Goal: Information Seeking & Learning: Learn about a topic

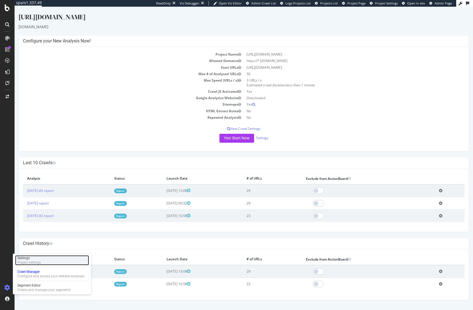
click at [46, 264] on div "Settings Project settings" at bounding box center [52, 261] width 74 height 10
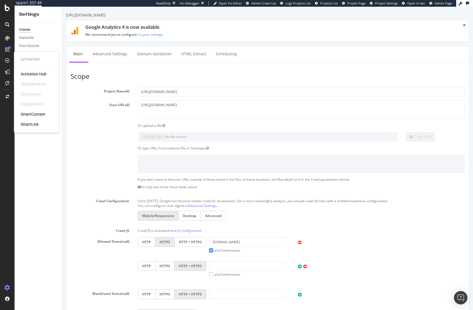
click at [79, 174] on section "Project Name https://www.sellersinyourcommunity.amazon/ Start URLs https://www.…" at bounding box center [267, 207] width 394 height 241
click at [23, 63] on div "Admin" at bounding box center [24, 65] width 10 height 6
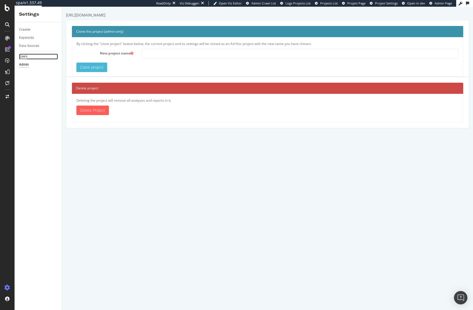
click at [24, 54] on div "Users" at bounding box center [23, 57] width 8 height 6
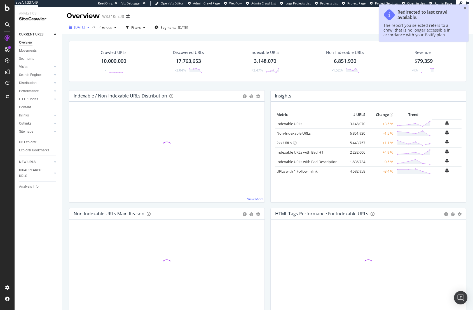
click at [85, 27] on span "[DATE]" at bounding box center [79, 27] width 11 height 5
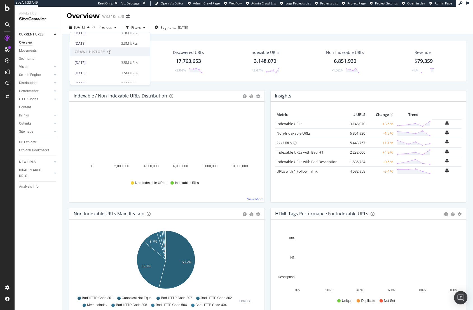
scroll to position [108, 0]
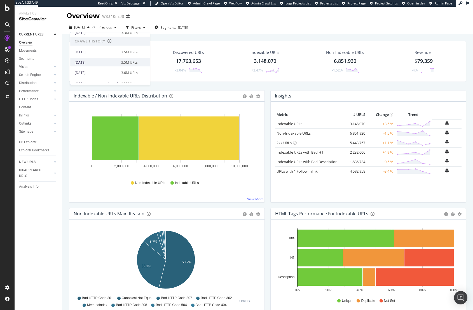
click at [118, 64] on div "2025 Jun. 14th" at bounding box center [96, 62] width 43 height 5
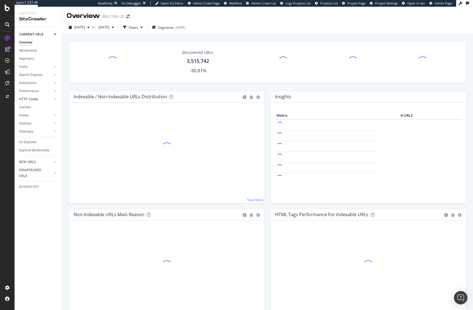
click at [51, 101] on div at bounding box center [50, 100] width 6 height 6
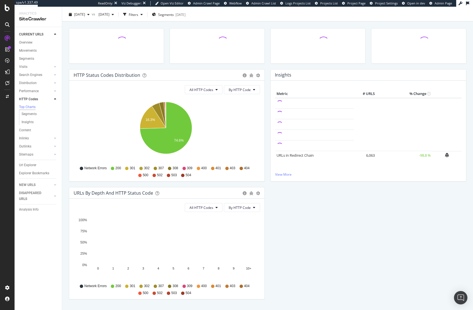
scroll to position [28, 0]
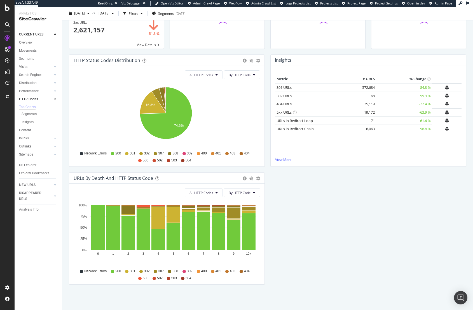
click at [367, 206] on div "HTTP Status Codes Distribution Pie Table Export as CSV Add to Custom Report All…" at bounding box center [267, 173] width 403 height 236
click at [277, 238] on div "HTTP Status Codes Distribution Pie Table Export as CSV Add to Custom Report All…" at bounding box center [267, 173] width 403 height 236
click at [324, 206] on div "HTTP Status Codes Distribution Pie Table Export as CSV Add to Custom Report All…" at bounding box center [267, 173] width 403 height 236
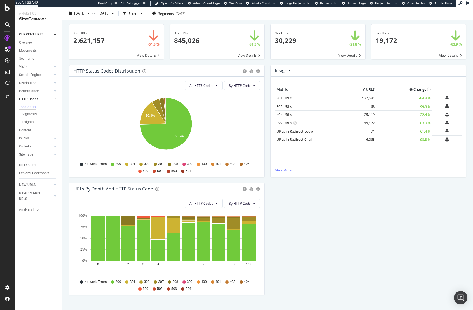
scroll to position [0, 0]
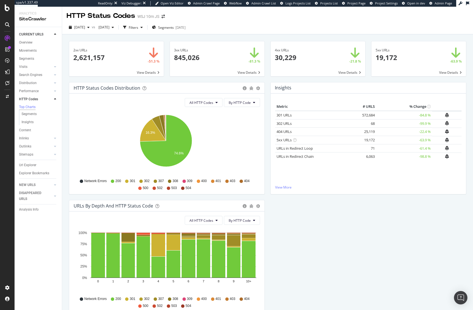
click at [133, 79] on div "2xx URLs × Close Chart main-metric-code-2xx - API Requests List Area Type Reque…" at bounding box center [116, 61] width 101 height 41
click at [85, 29] on span "2025 Jun. 14th" at bounding box center [79, 27] width 11 height 5
click at [54, 93] on icon at bounding box center [55, 91] width 2 height 3
click at [45, 141] on link "Inlinks" at bounding box center [35, 140] width 33 height 6
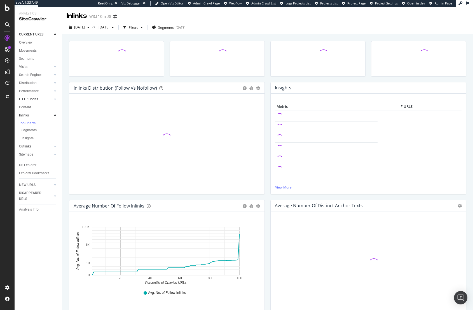
click at [48, 101] on div at bounding box center [50, 100] width 6 height 6
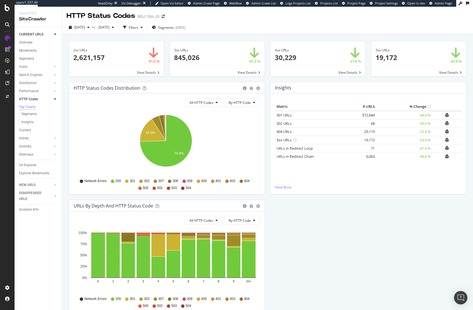
click at [293, 37] on div "2xx URLs × Close Chart main-metric-code-2xx - API Requests List Area Type Reque…" at bounding box center [267, 187] width 397 height 301
click at [85, 26] on span "2025 Jun. 14th" at bounding box center [79, 27] width 11 height 5
click at [136, 50] on div "3.6M URLs" at bounding box center [129, 50] width 17 height 5
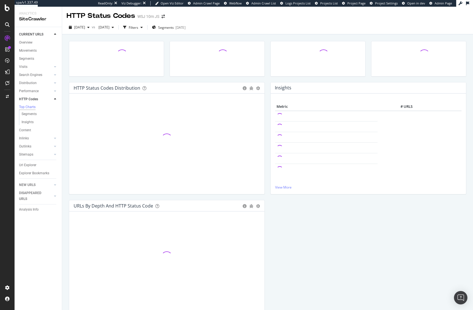
click at [140, 78] on div at bounding box center [116, 61] width 101 height 41
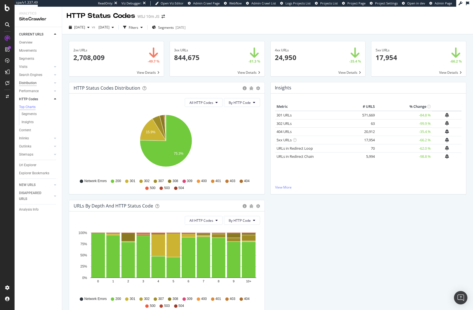
click at [32, 83] on div "Distribution" at bounding box center [28, 83] width 18 height 6
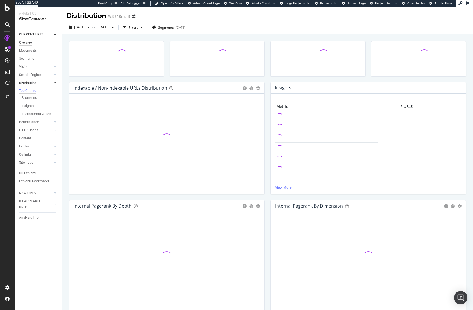
click at [26, 43] on div "Overview" at bounding box center [25, 43] width 13 height 6
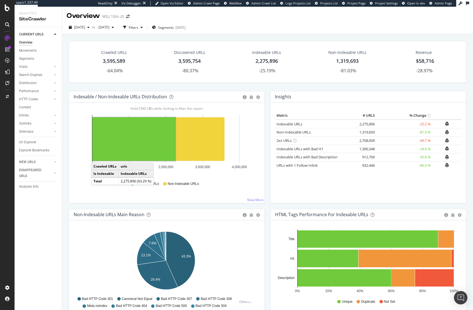
click at [267, 92] on div "Insights × Close Chart overview-insight-panel - API Requests List Area Type Req…" at bounding box center [367, 150] width 201 height 118
click at [264, 106] on div "Indexable / Non-Indexable URLs Distribution Bar Bar (by Percentage) Table Expor…" at bounding box center [166, 150] width 201 height 118
click at [262, 110] on div "Hold CMD (⌘) while clicking to filter the report. 0 1,000,000 2,000,000 3,000,0…" at bounding box center [166, 153] width 195 height 101
click at [92, 31] on div "2025 May. 17th" at bounding box center [79, 27] width 25 height 8
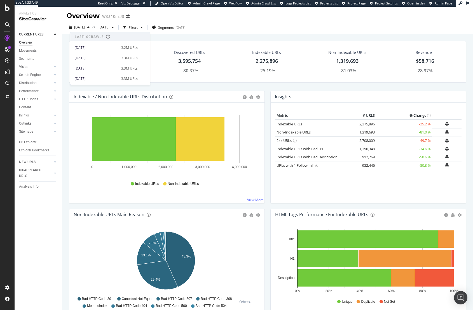
click at [188, 86] on div "Crawled URLs 3,595,589 -64.04% Discovered URLs 3,595,754 -80.37% Indexable URLs…" at bounding box center [267, 66] width 403 height 50
click at [92, 24] on div "2025 May. 17th" at bounding box center [79, 27] width 25 height 8
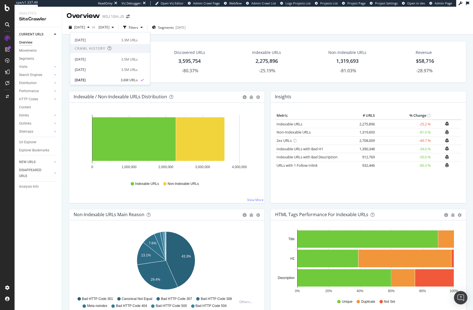
click at [98, 99] on div "Indexable / Non-Indexable URLs Distribution" at bounding box center [120, 97] width 93 height 6
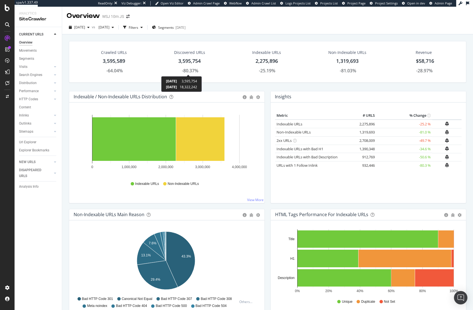
click at [126, 84] on div "Crawled URLs 3,595,589 -64.04% Discovered URLs 3,595,754 -80.37% Indexable URLs…" at bounding box center [267, 66] width 403 height 50
click at [225, 85] on div "Crawled URLs 3,595,589 -64.04% Discovered URLs 3,595,754 -80.37% Indexable URLs…" at bounding box center [267, 66] width 403 height 50
click at [129, 88] on div "Crawled URLs 3,595,589 -64.04% Discovered URLs 3,595,754 -80.37% Indexable URLs…" at bounding box center [267, 66] width 403 height 50
click at [51, 99] on div at bounding box center [50, 100] width 6 height 6
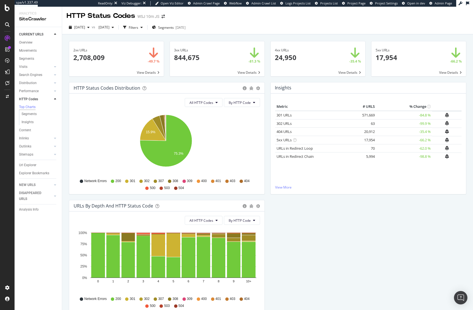
click at [51, 99] on div at bounding box center [50, 100] width 6 height 6
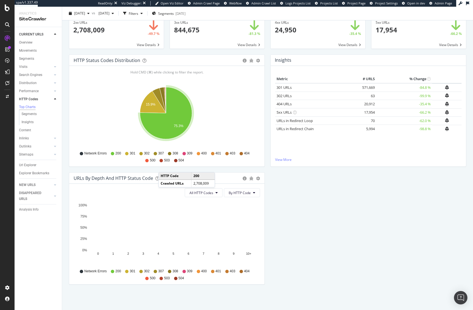
scroll to position [28, 0]
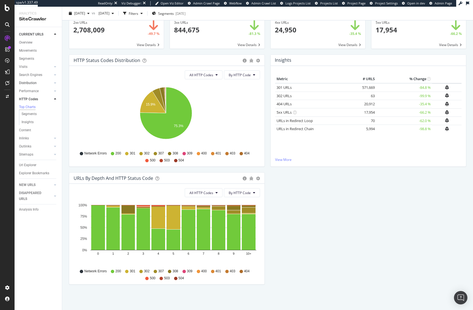
click at [39, 82] on link "Distribution" at bounding box center [35, 83] width 33 height 6
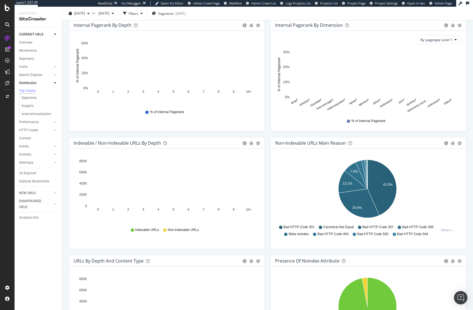
scroll to position [184, 0]
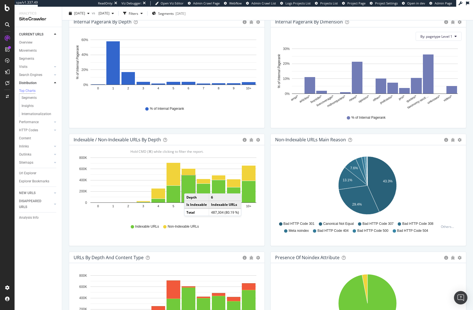
click at [190, 188] on rect "A chart." at bounding box center [189, 189] width 14 height 27
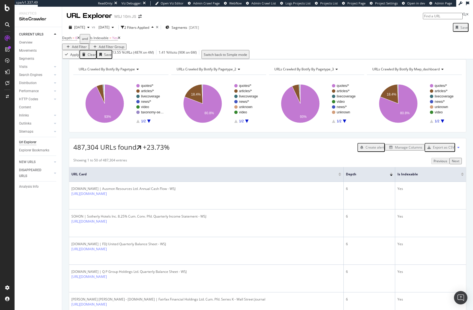
click at [238, 152] on div "487,304 URLs found +23.73% Create alert Manage Columns Export as CSV" at bounding box center [267, 145] width 397 height 14
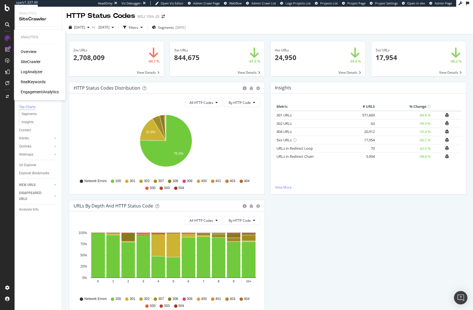
click at [38, 83] on div "RealKeywords" at bounding box center [33, 82] width 25 height 6
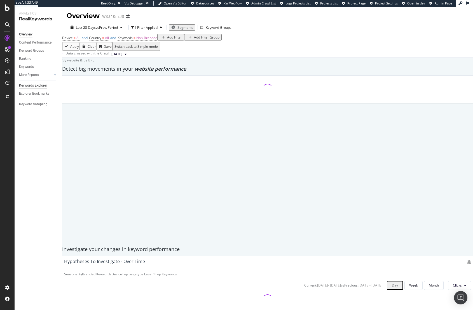
click at [33, 85] on div "Keywords Explorer" at bounding box center [33, 86] width 28 height 6
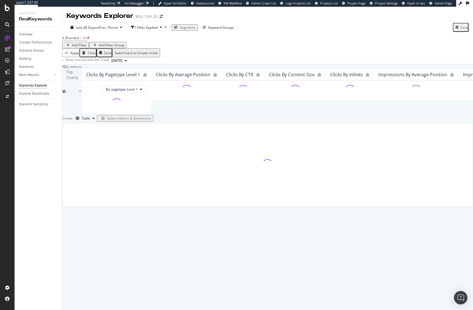
scroll to position [14, 0]
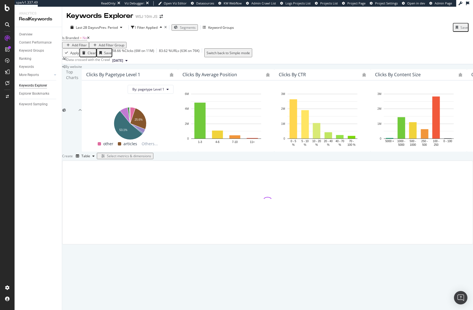
click at [87, 43] on div "Add Filter" at bounding box center [79, 45] width 15 height 5
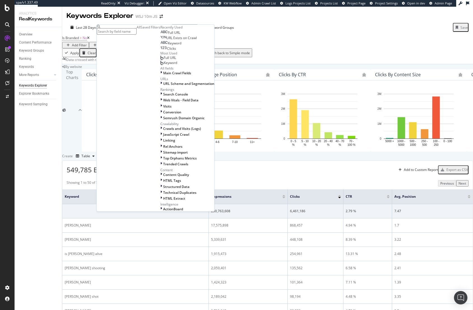
click at [114, 161] on div "Create Table Select metrics & dimensions" at bounding box center [267, 156] width 411 height 9
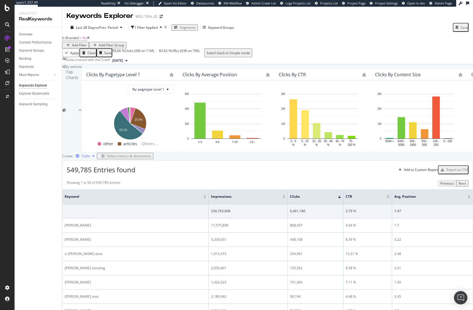
click at [97, 161] on div "Table" at bounding box center [85, 156] width 23 height 8
click at [96, 220] on div "Trend" at bounding box center [91, 219] width 10 height 5
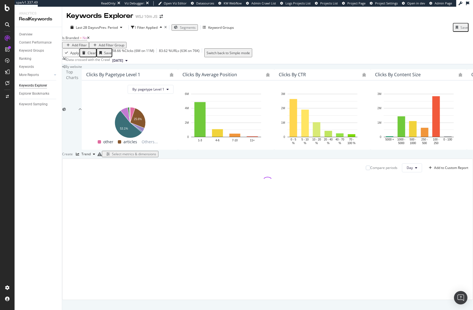
click at [156, 157] on div "Select metrics & dimensions" at bounding box center [134, 154] width 44 height 5
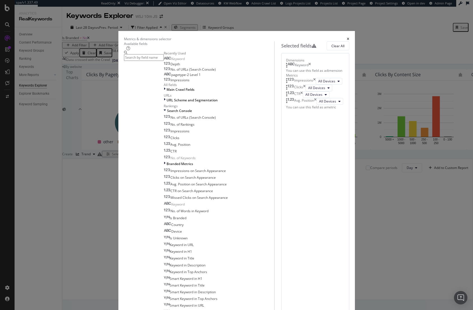
click at [316, 85] on icon "times" at bounding box center [314, 81] width 3 height 7
click at [311, 68] on div "Keyword" at bounding box center [298, 66] width 25 height 6
click at [303, 91] on icon "times" at bounding box center [301, 88] width 3 height 7
click at [316, 91] on icon "times" at bounding box center [315, 88] width 3 height 7
click at [311, 68] on icon "times" at bounding box center [309, 66] width 3 height 6
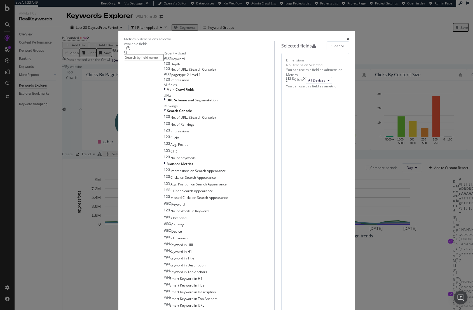
click at [150, 61] on input "modal" at bounding box center [144, 57] width 40 height 6
click at [149, 61] on input "modal" at bounding box center [144, 57] width 40 height 6
type input "avg"
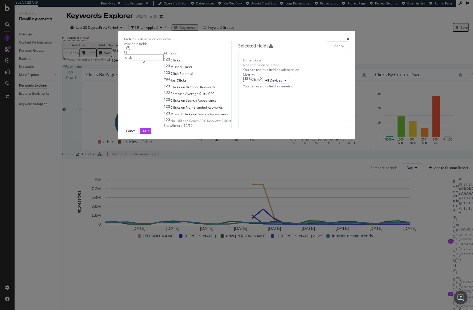
type input "click"
click at [164, 128] on span "Show 9 more" at bounding box center [173, 125] width 19 height 5
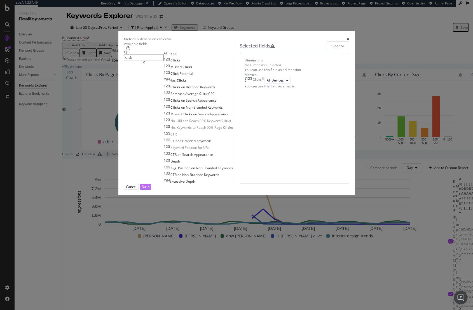
click at [149, 189] on div "Build" at bounding box center [146, 187] width 8 height 5
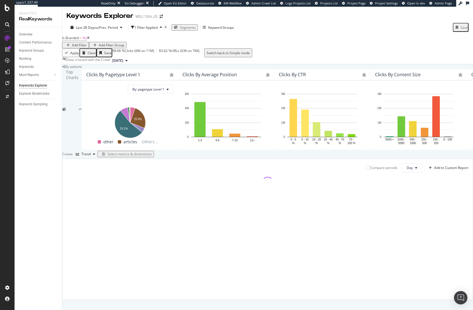
click at [87, 43] on div "Add Filter" at bounding box center [79, 45] width 15 height 5
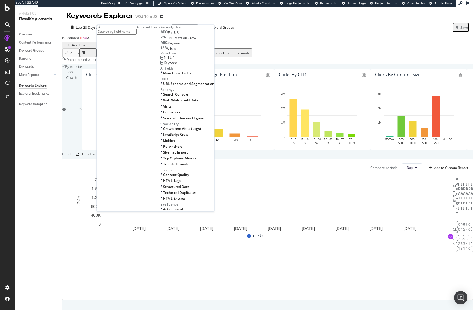
click at [112, 34] on input "text" at bounding box center [117, 31] width 40 height 6
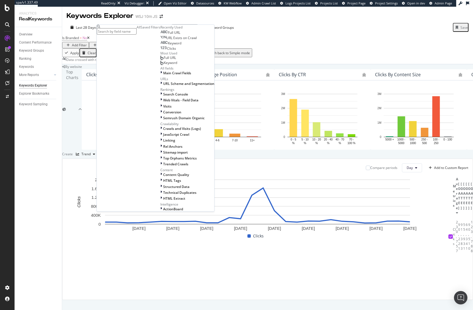
click at [114, 31] on input "text" at bounding box center [117, 31] width 40 height 6
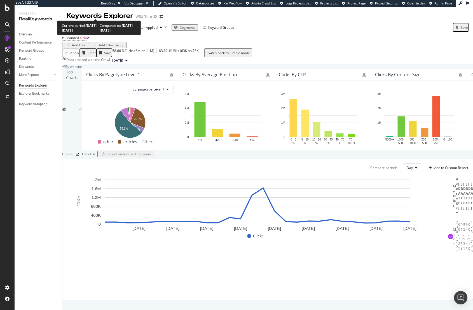
click at [87, 25] on span "Last 28 Days" at bounding box center [86, 27] width 20 height 5
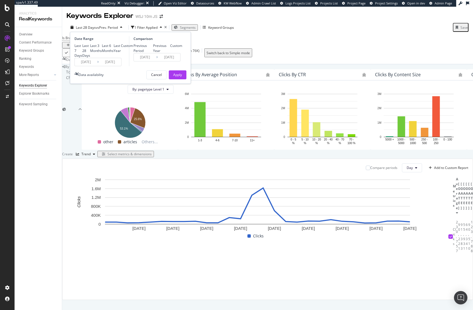
click at [97, 56] on div "Last 7 Days Last 28 Days Last 3 Months Last 6 Months Last Year Custom" at bounding box center [103, 50] width 58 height 14
click at [102, 53] on div "Last 6 Months" at bounding box center [108, 48] width 12 height 10
type input "2025/03/25"
type input "2024/09/21"
type input "2025/03/24"
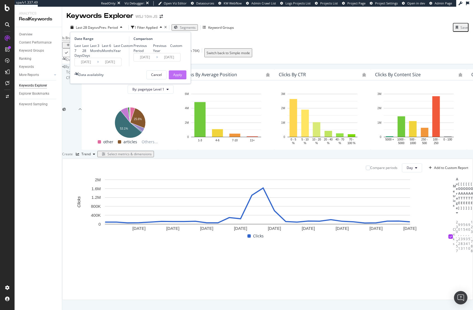
click at [177, 77] on div "Apply" at bounding box center [177, 74] width 9 height 5
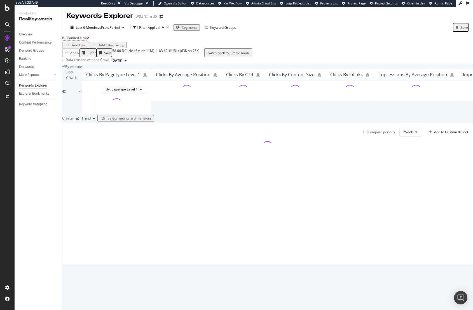
click at [87, 43] on div "Add Filter" at bounding box center [79, 45] width 15 height 5
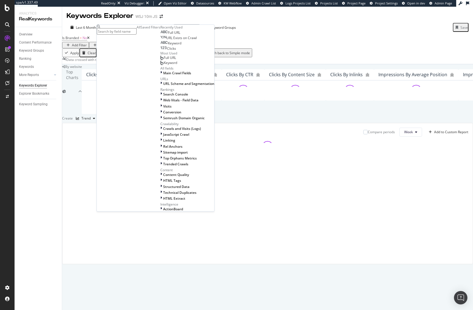
click at [126, 32] on input "text" at bounding box center [117, 31] width 40 height 6
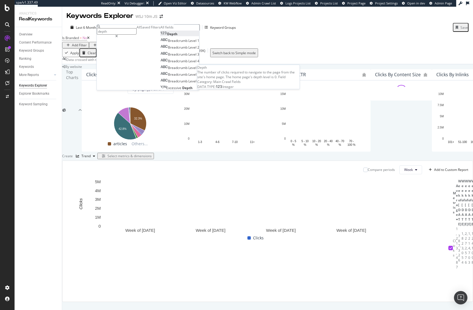
type input "depth"
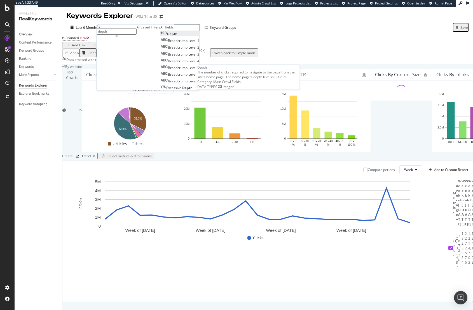
click at [160, 36] on div "Depth" at bounding box center [168, 34] width 17 height 5
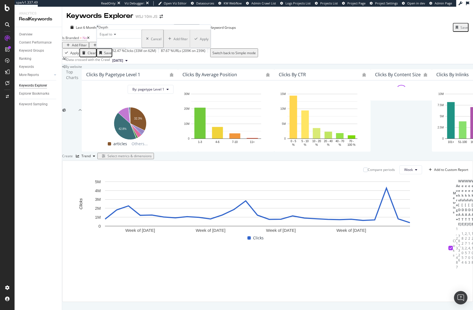
click at [109, 39] on div "Equal to" at bounding box center [119, 34] width 45 height 9
click at [119, 67] on span "Greater than" at bounding box center [108, 65] width 20 height 5
click at [117, 48] on input "number" at bounding box center [119, 44] width 45 height 10
type input "5"
click at [200, 41] on div "Apply" at bounding box center [204, 38] width 9 height 5
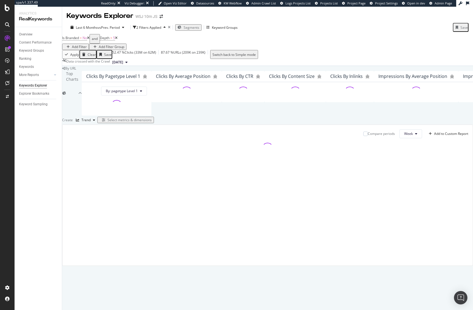
click at [163, 67] on div "By URL" at bounding box center [267, 68] width 411 height 5
click at [164, 66] on div "By URL" at bounding box center [267, 68] width 411 height 5
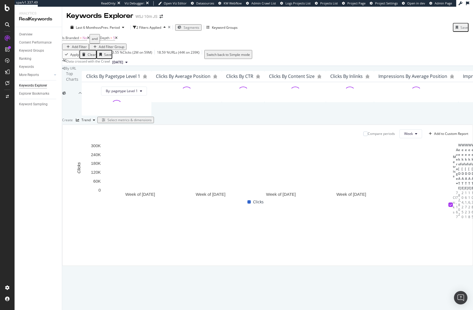
click at [164, 66] on div "By URL" at bounding box center [267, 68] width 411 height 5
click at [112, 36] on span ">" at bounding box center [111, 38] width 2 height 5
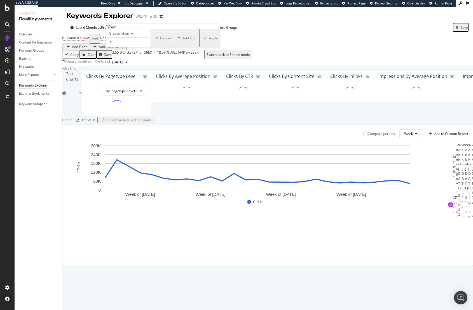
click at [122, 47] on input "5" at bounding box center [128, 43] width 45 height 10
click at [125, 36] on span "Greater than" at bounding box center [119, 33] width 20 height 5
click at [128, 61] on span "Less than or equal to" at bounding box center [124, 58] width 32 height 5
click at [124, 47] on input "5" at bounding box center [128, 43] width 45 height 10
type input "5"
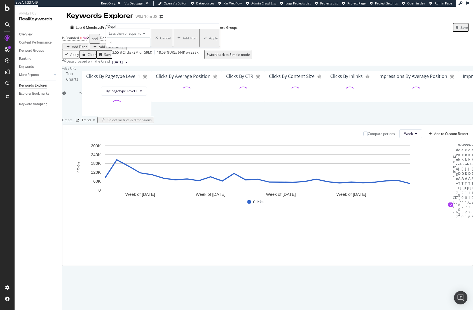
type input "4"
click at [209, 40] on div "Apply" at bounding box center [213, 38] width 9 height 5
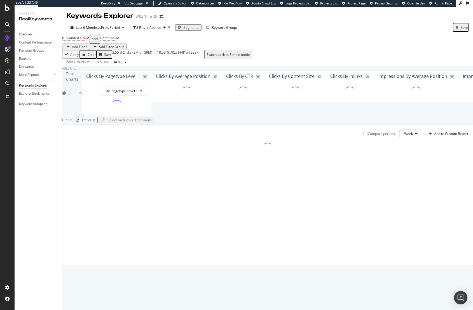
click at [209, 67] on div "By URL" at bounding box center [267, 68] width 411 height 5
click at [206, 66] on div "By URL" at bounding box center [267, 68] width 411 height 5
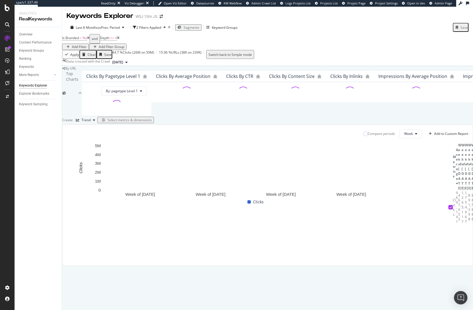
click at [206, 66] on div "By URL" at bounding box center [267, 68] width 411 height 5
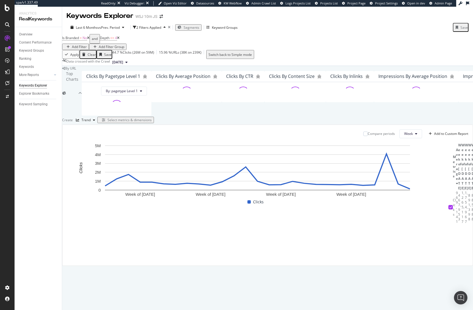
click at [207, 66] on div "By URL" at bounding box center [267, 68] width 411 height 5
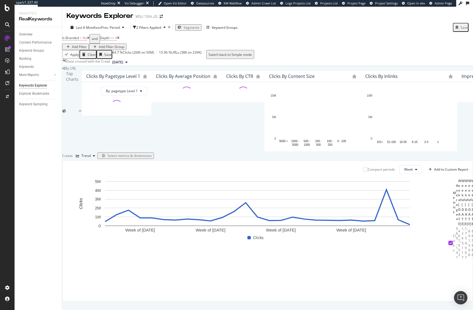
click at [225, 66] on div "By URL" at bounding box center [267, 68] width 411 height 5
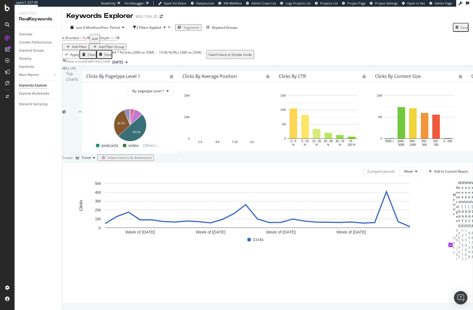
click at [216, 71] on div "By URL" at bounding box center [267, 68] width 411 height 5
click at [211, 71] on div "By URL" at bounding box center [267, 68] width 411 height 5
click at [212, 71] on div "By URL" at bounding box center [267, 68] width 411 height 5
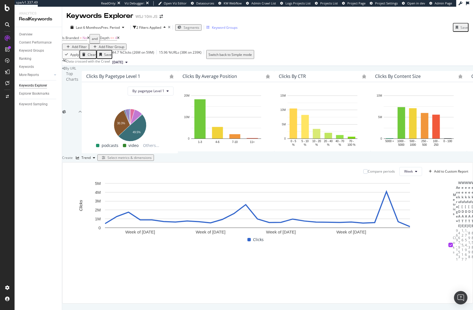
click at [219, 27] on div "Keyword Groups" at bounding box center [225, 27] width 26 height 5
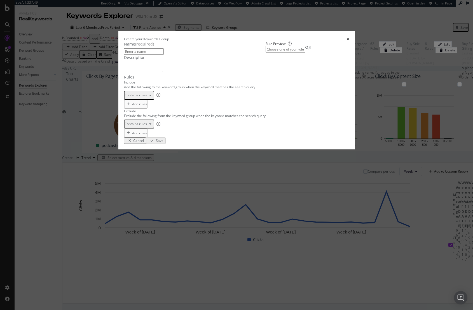
click at [140, 146] on div "One Keyword per line: Keyword 1 Keyword 2 Keyword 3" at bounding box center [155, 138] width 35 height 16
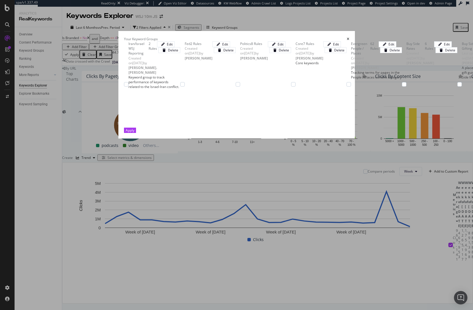
click at [349, 37] on icon "times" at bounding box center [348, 38] width 3 height 3
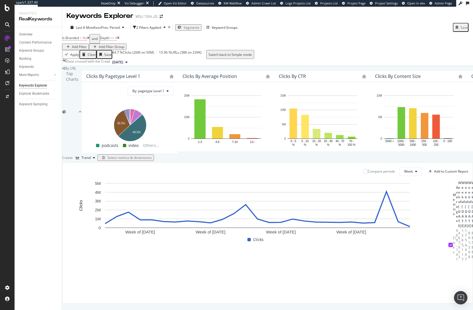
click at [255, 70] on div "By URL Top Charts Clicks By pagetype Level 1 By: pagetype Level 1 Hold CMD (⌘) …" at bounding box center [267, 185] width 411 height 238
click at [119, 40] on icon at bounding box center [118, 37] width 3 height 3
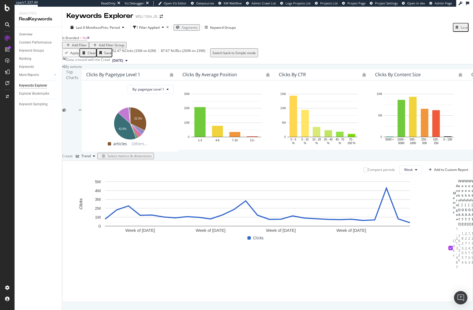
click at [90, 40] on icon at bounding box center [88, 37] width 3 height 3
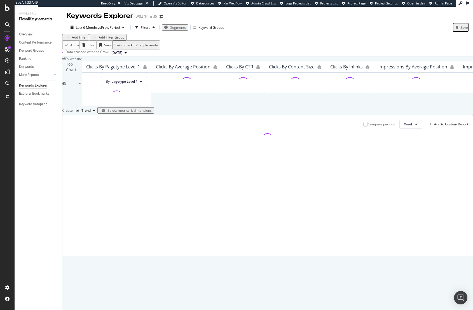
click at [142, 61] on div "By website" at bounding box center [267, 59] width 411 height 5
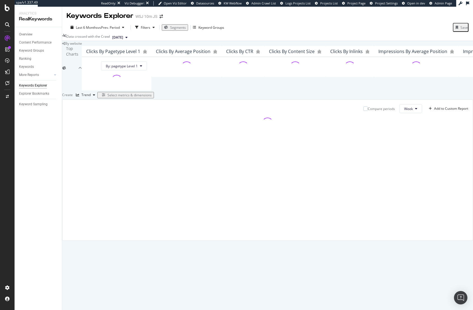
click at [142, 76] on div "Clicks By pagetype Level 1 By: pagetype Level 1 Clicks By Average Position Clic…" at bounding box center [344, 68] width 525 height 45
click at [156, 46] on div "By website" at bounding box center [267, 43] width 411 height 5
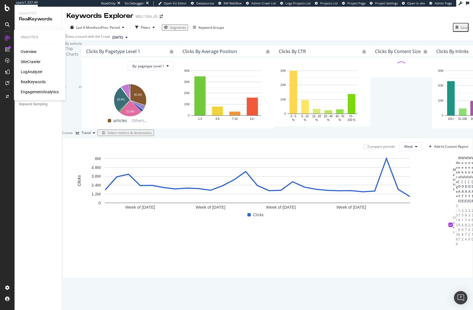
click at [30, 58] on div "Overview SiteCrawler LogAnalyzer RealKeywords EngagementAnalytics" at bounding box center [40, 72] width 38 height 46
click at [29, 53] on div "Overview" at bounding box center [29, 52] width 16 height 6
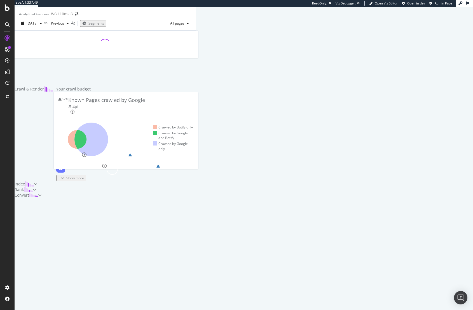
click at [190, 40] on div at bounding box center [105, 58] width 187 height 56
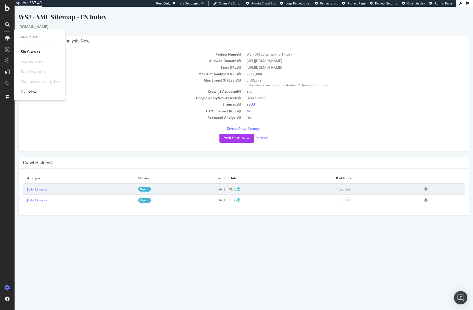
click at [90, 23] on div "WSJ - XML Sitemap - EN Index" at bounding box center [243, 18] width 450 height 12
click at [10, 9] on icon at bounding box center [7, 7] width 5 height 7
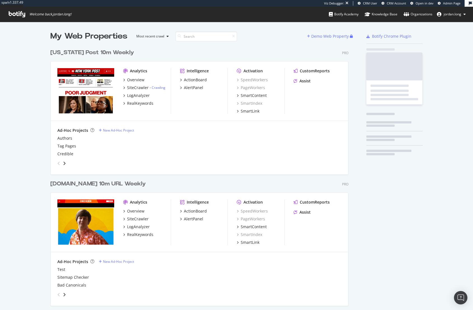
scroll to position [1745, 298]
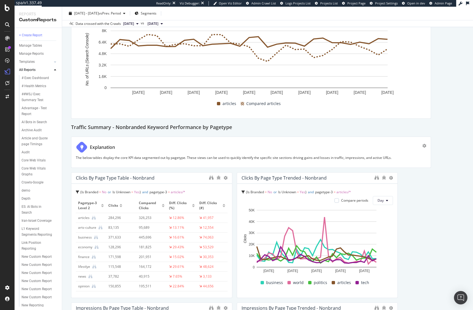
scroll to position [750, 0]
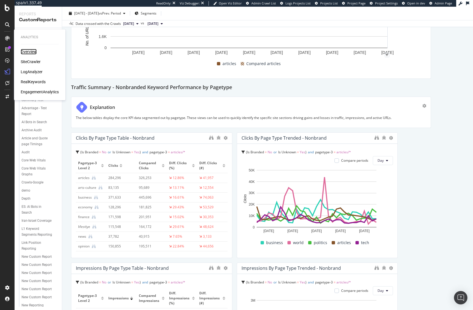
click at [24, 51] on div "Overview" at bounding box center [29, 52] width 16 height 6
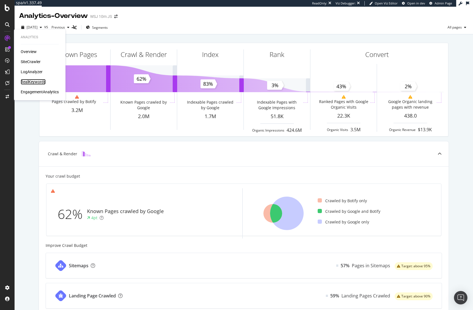
click at [30, 80] on div "RealKeywords" at bounding box center [33, 82] width 25 height 6
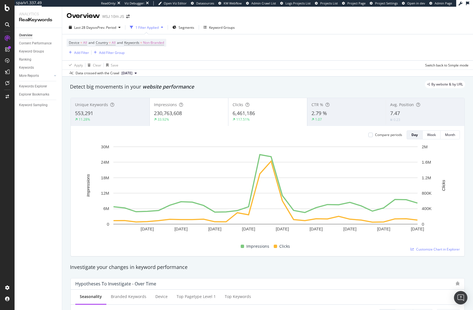
click at [362, 56] on div "Device = All and Country = All and Keywords = Non-Branded Add Filter Add Filter…" at bounding box center [268, 47] width 402 height 26
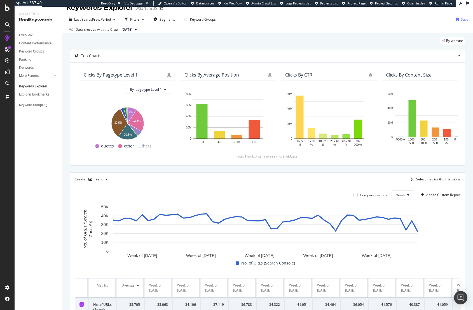
scroll to position [8, 0]
click at [141, 20] on div "button" at bounding box center [143, 18] width 7 height 3
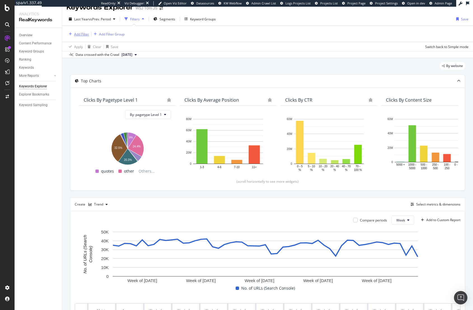
click at [85, 32] on div "Add Filter" at bounding box center [81, 34] width 15 height 5
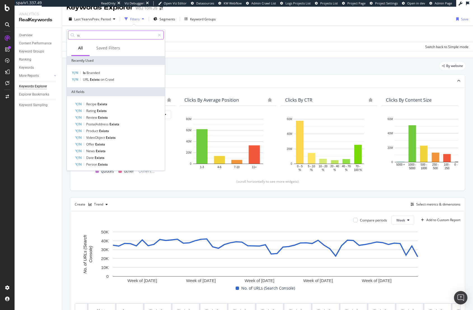
type input "i"
type input "a"
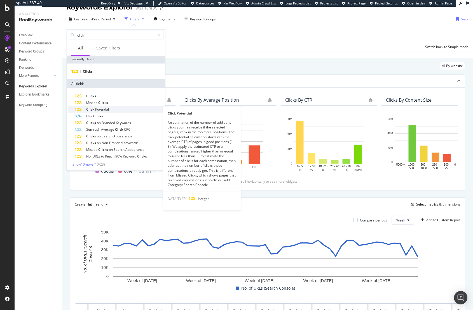
scroll to position [2, 0]
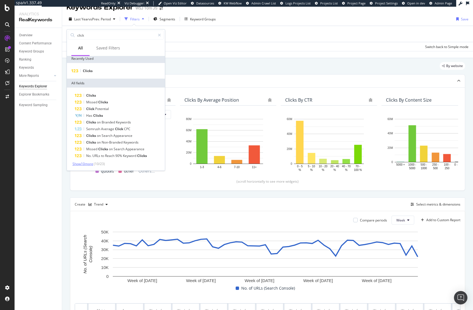
type input "click"
click at [89, 164] on span "Show 10 more" at bounding box center [82, 164] width 21 height 5
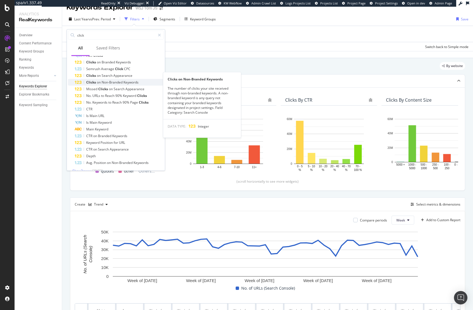
scroll to position [69, 0]
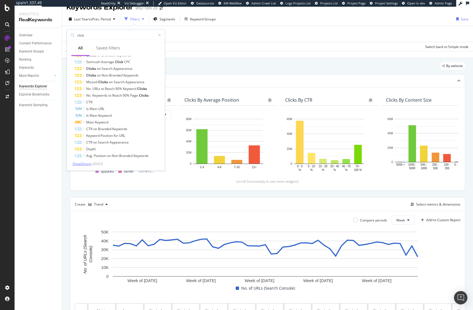
click at [91, 163] on span "Show 3 more" at bounding box center [81, 164] width 19 height 5
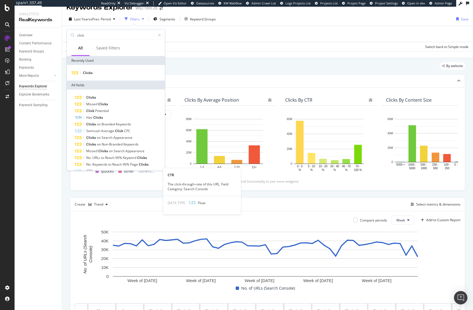
scroll to position [0, 0]
click at [95, 74] on div "Clicks" at bounding box center [116, 73] width 96 height 7
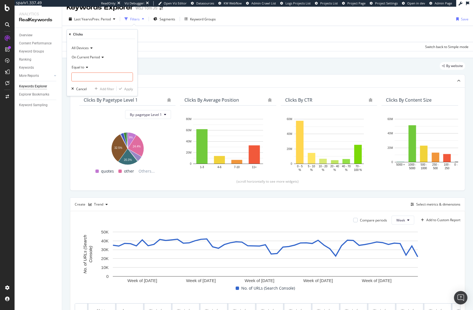
click at [83, 66] on span "Equal to" at bounding box center [78, 67] width 13 height 5
click at [90, 110] on span "Greater than" at bounding box center [84, 107] width 20 height 5
click at [90, 76] on input "number" at bounding box center [102, 77] width 62 height 9
type input "0"
click at [130, 90] on div "Apply" at bounding box center [128, 88] width 9 height 5
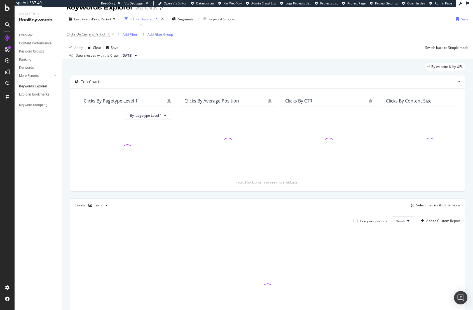
click at [220, 69] on div "By website & by URL" at bounding box center [267, 69] width 395 height 12
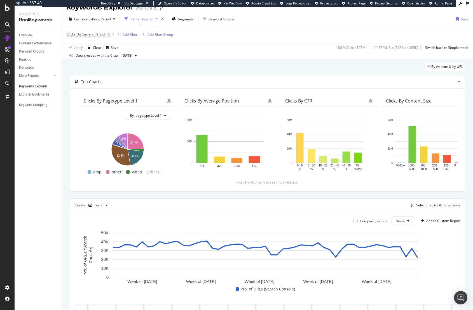
click at [220, 69] on div "By website & by URL" at bounding box center [267, 69] width 395 height 12
click at [91, 21] on span "vs Prev. Period" at bounding box center [100, 19] width 22 height 5
click at [237, 67] on div "By website & by URL" at bounding box center [267, 69] width 395 height 12
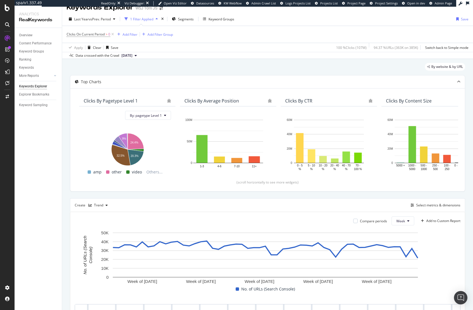
click at [178, 69] on div "By website & by URL" at bounding box center [267, 69] width 395 height 12
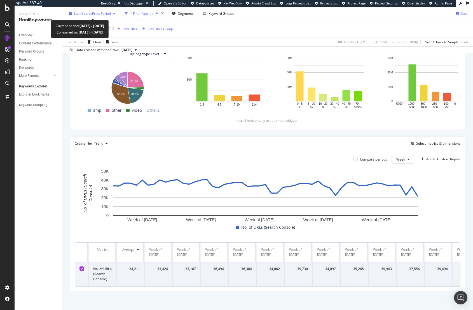
scroll to position [70, 0]
click at [102, 14] on span "vs Prev. Period" at bounding box center [100, 13] width 22 height 5
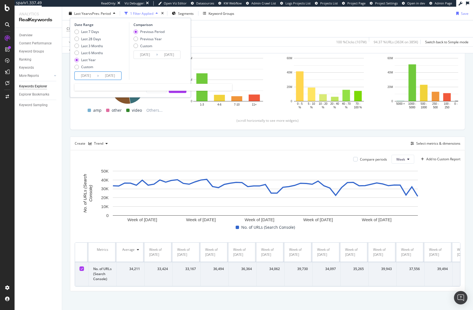
click at [87, 75] on input "[DATE]" at bounding box center [86, 76] width 22 height 8
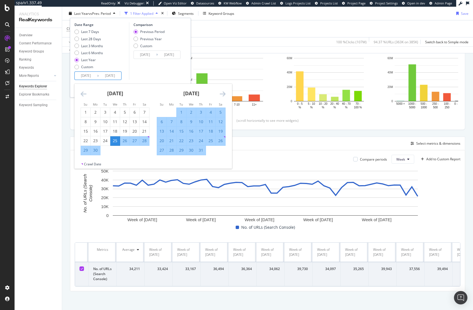
click at [82, 92] on icon "Move backward to switch to the previous month." at bounding box center [84, 94] width 6 height 7
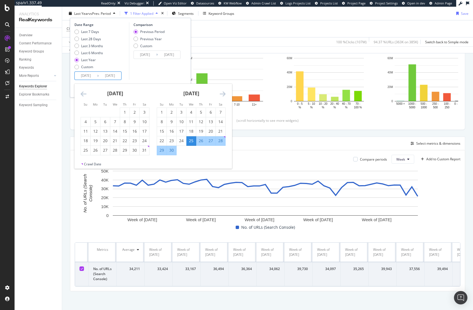
click at [82, 92] on icon "Move backward to switch to the previous month." at bounding box center [84, 94] width 6 height 7
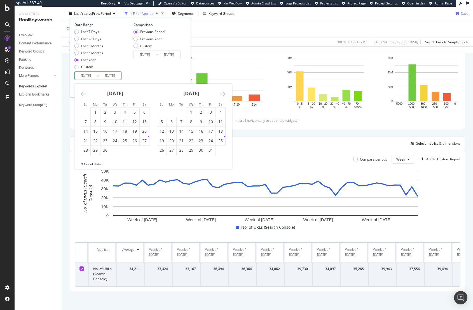
click at [82, 92] on icon "Move backward to switch to the previous month." at bounding box center [84, 94] width 6 height 7
click at [138, 114] on div "1" at bounding box center [135, 113] width 10 height 6
type input "[DATE]"
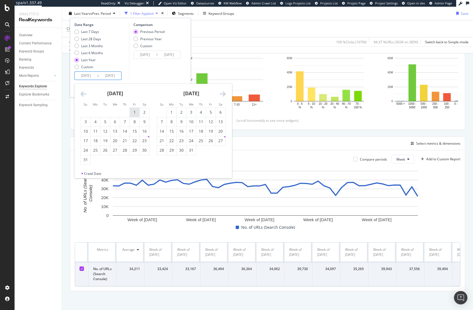
type input "[DATE]"
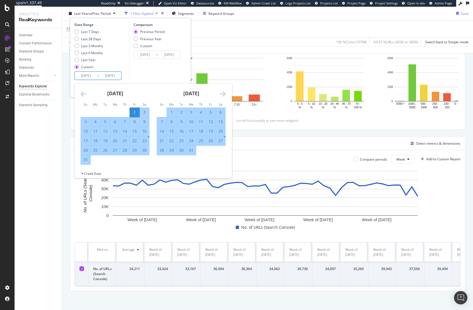
click at [146, 66] on div "Comparison Previous Period Previous Year Custom [DATE] Navigate forward to inte…" at bounding box center [155, 51] width 53 height 58
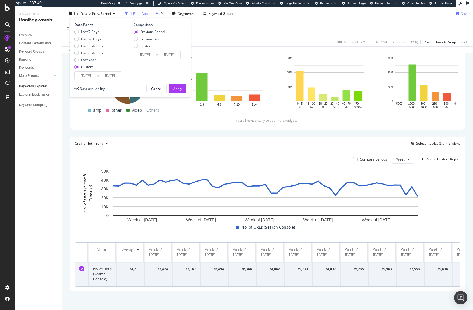
click at [181, 89] on div "Apply" at bounding box center [177, 88] width 9 height 5
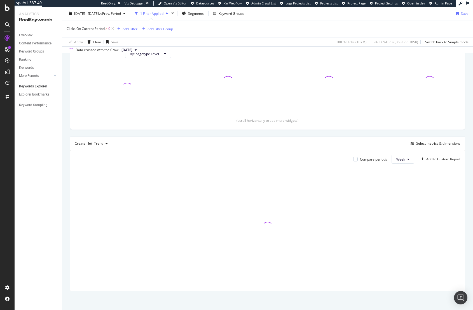
click at [238, 31] on div "Clicks On Current Period > 0 Add Filter Add Filter Group" at bounding box center [268, 28] width 402 height 17
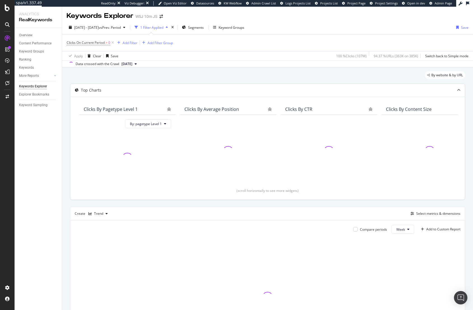
click at [241, 72] on div "By website & by URL" at bounding box center [267, 77] width 395 height 12
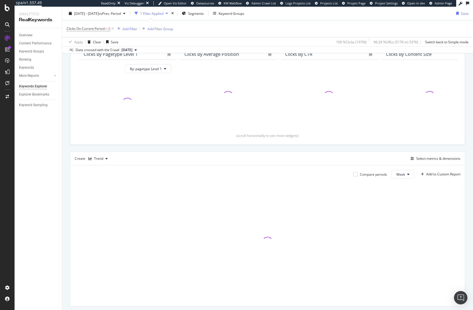
scroll to position [66, 0]
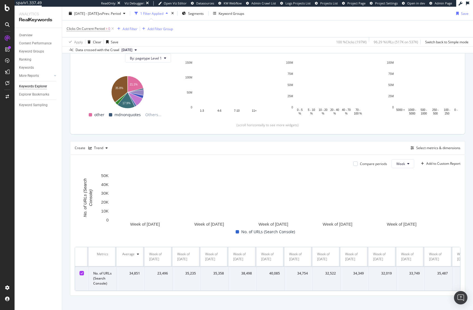
click at [174, 138] on div "Top Charts Clicks By pagetype Level 1 By: pagetype Level 1 Hold CMD (⌘) while c…" at bounding box center [267, 157] width 395 height 278
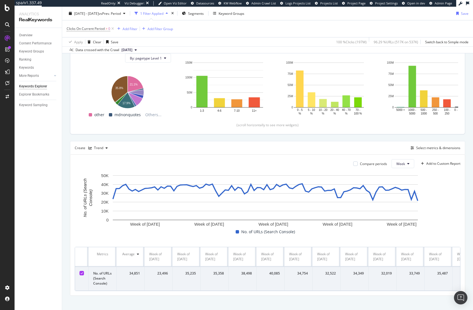
scroll to position [0, 0]
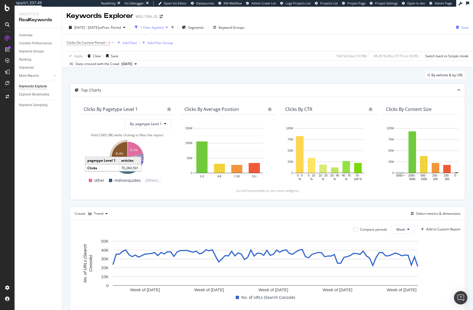
click at [121, 152] on icon "A chart." at bounding box center [119, 155] width 16 height 26
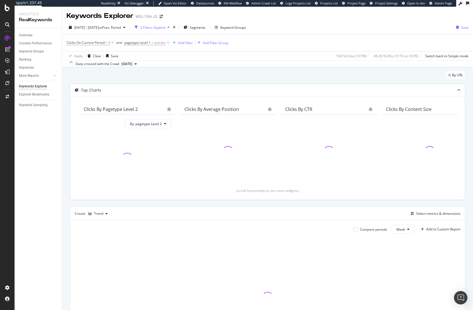
click at [67, 157] on div "By URL Top Charts Clicks By pagetype Level 2 By: pagetype Level 2 Clicks By Ave…" at bounding box center [267, 224] width 411 height 314
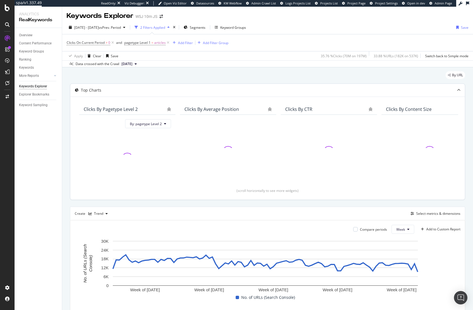
click at [67, 157] on div "By URL Top Charts Clicks By pagetype Level 2 By: pagetype Level 2 Clicks By Ave…" at bounding box center [267, 224] width 411 height 314
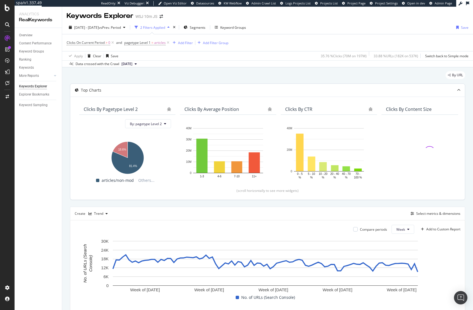
click at [67, 157] on div "By URL Top Charts Clicks By pagetype Level 2 By: pagetype Level 2 Hold CMD (⌘) …" at bounding box center [267, 224] width 411 height 314
click at [51, 217] on div "Overview Content Performance Keyword Groups Ranking Keywords More Reports Count…" at bounding box center [38, 169] width 47 height 283
click at [90, 44] on span "Clicks On Current Period" at bounding box center [86, 42] width 38 height 5
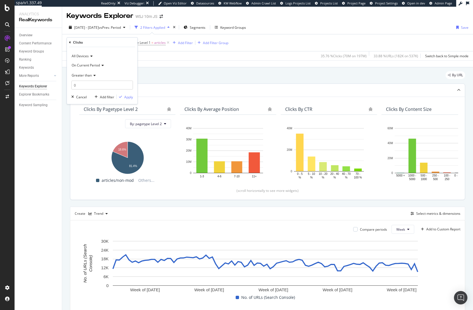
click at [86, 76] on span "Greater than" at bounding box center [82, 75] width 20 height 5
click at [84, 114] on span "Greater than" at bounding box center [84, 115] width 21 height 5
click at [74, 85] on input "0" at bounding box center [102, 85] width 62 height 9
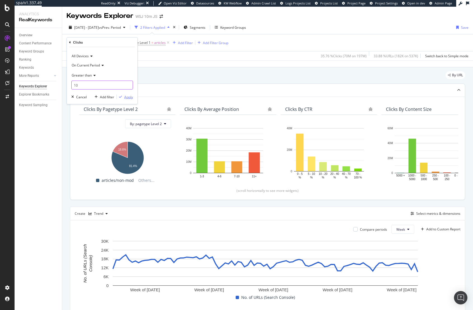
type input "10"
click at [129, 98] on div "Apply" at bounding box center [128, 97] width 9 height 5
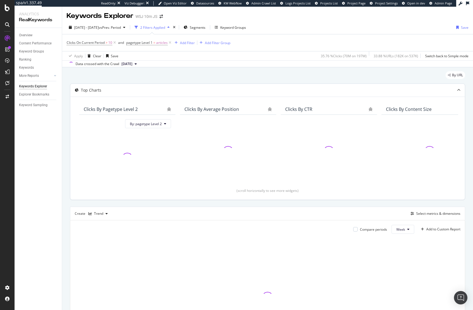
click at [157, 77] on div "By URL" at bounding box center [267, 77] width 395 height 12
click at [159, 76] on div "By URL" at bounding box center [267, 77] width 395 height 12
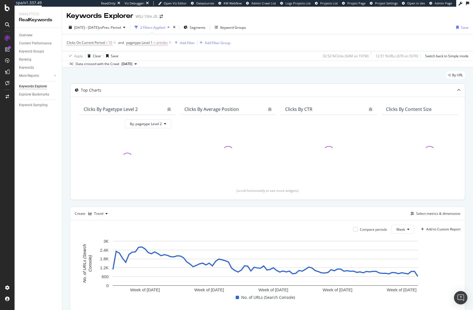
click at [159, 76] on div "By URL" at bounding box center [267, 77] width 395 height 12
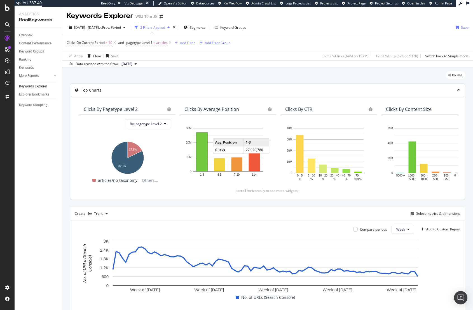
click at [241, 72] on div "By URL" at bounding box center [267, 77] width 395 height 12
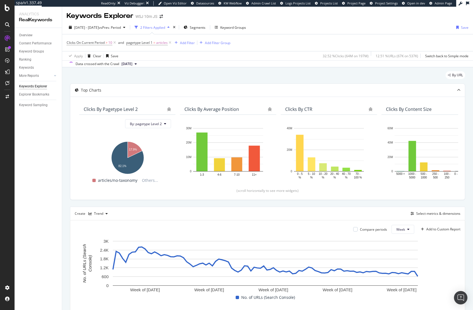
click at [202, 74] on div "By URL" at bounding box center [267, 77] width 395 height 12
click at [224, 78] on div "By URL" at bounding box center [267, 77] width 395 height 12
click at [291, 69] on div "By URL Top Charts Clicks By pagetype Level 2 By: pagetype Level 2 Hold CMD (⌘) …" at bounding box center [267, 224] width 411 height 314
click at [274, 74] on div "By URL" at bounding box center [267, 77] width 395 height 12
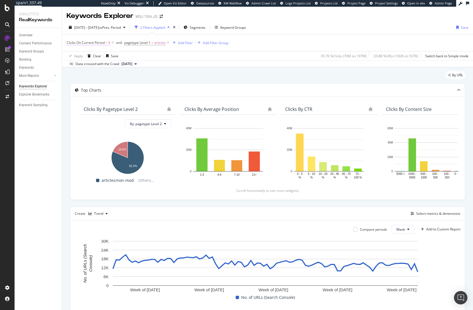
click at [96, 44] on span "Clicks On Current Period" at bounding box center [86, 42] width 38 height 5
click at [186, 62] on div "Data crossed with the Crawl [DATE]" at bounding box center [267, 63] width 411 height 7
click at [114, 43] on icon at bounding box center [112, 43] width 5 height 6
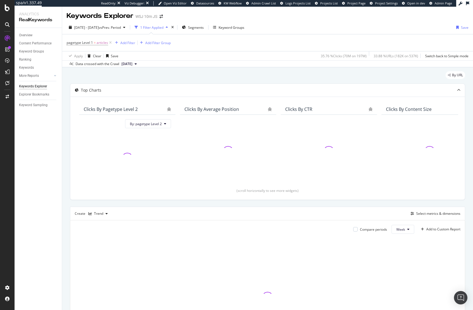
click at [232, 60] on div "Apply Clear Save 35.76 % Clicks ( 70M on 197M ) 33.88 % URLs ( 182K on 537K ) S…" at bounding box center [267, 55] width 411 height 9
click at [154, 78] on div "By URL" at bounding box center [267, 77] width 395 height 12
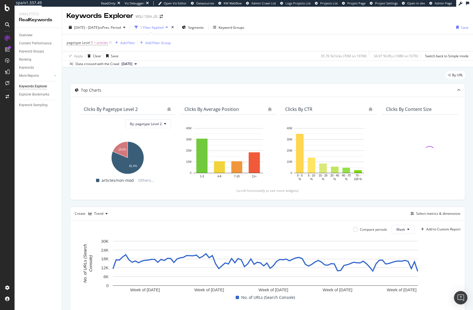
click at [154, 78] on div "By URL" at bounding box center [267, 77] width 395 height 12
click at [123, 41] on div "Add Filter" at bounding box center [127, 43] width 15 height 5
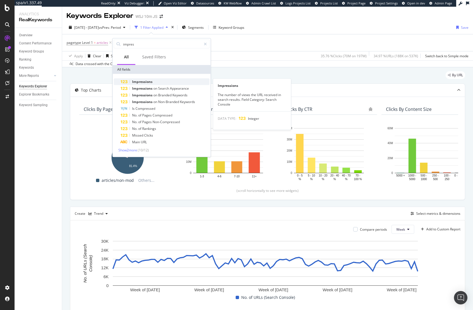
type input "impres"
click at [161, 81] on div "Impressions" at bounding box center [165, 82] width 89 height 7
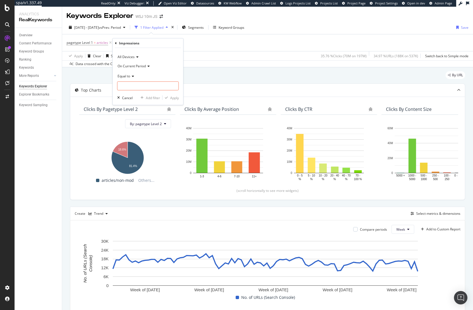
click at [125, 79] on div "Equal to" at bounding box center [148, 76] width 62 height 9
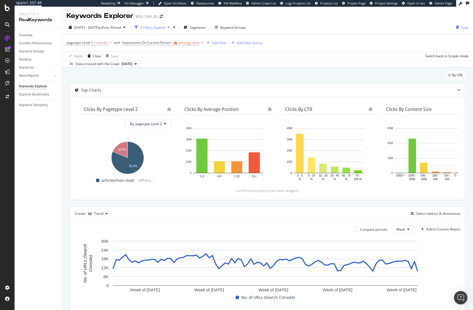
click at [227, 62] on div "Data crossed with the Crawl [DATE]" at bounding box center [267, 63] width 411 height 7
click at [201, 43] on icon at bounding box center [201, 43] width 5 height 6
